Goal: Navigation & Orientation: Find specific page/section

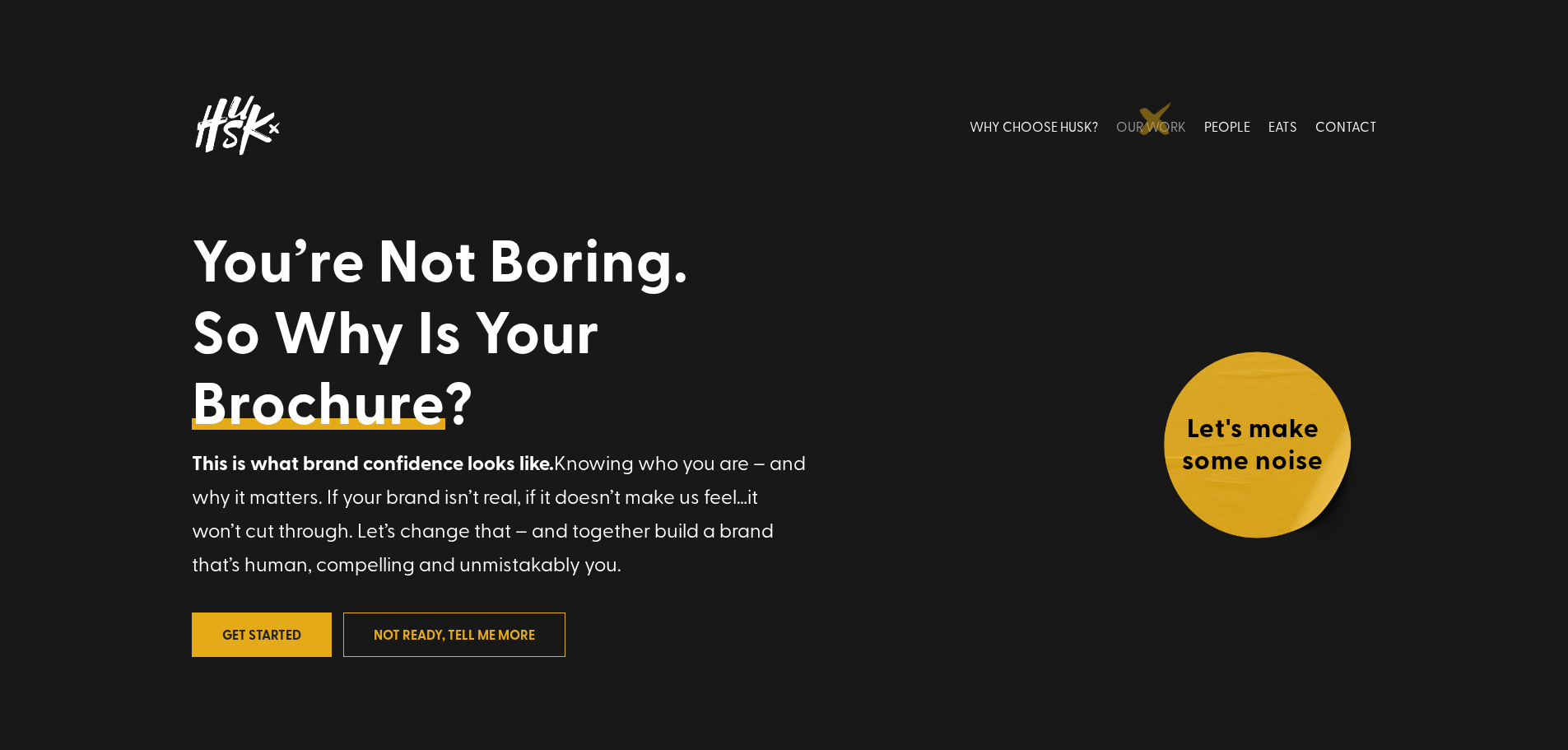
click at [1156, 119] on link "OUR WORK" at bounding box center [1150, 125] width 70 height 74
click at [1155, 119] on link "OUR WORK" at bounding box center [1150, 125] width 70 height 74
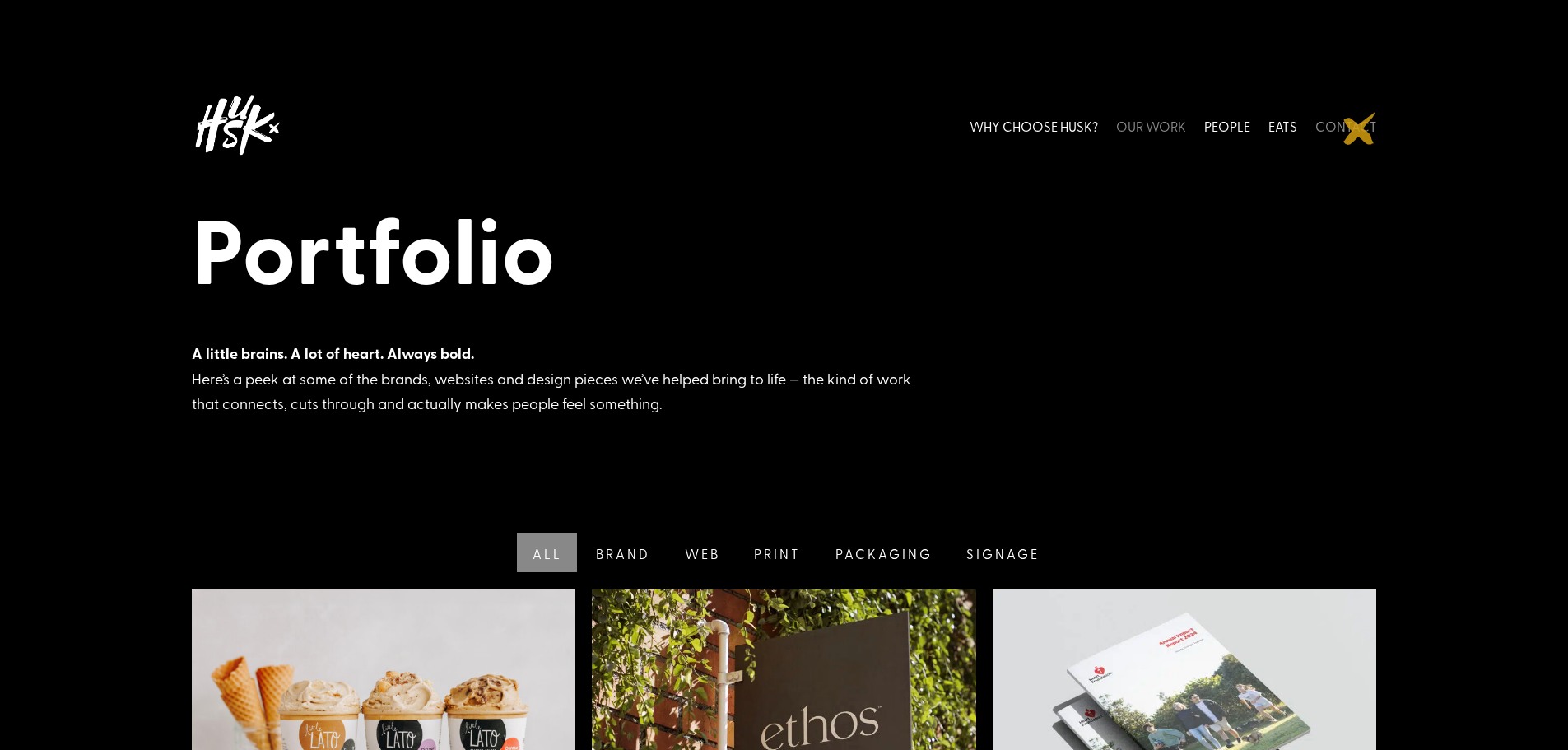
click at [1360, 128] on link "CONTACT" at bounding box center [1345, 125] width 62 height 74
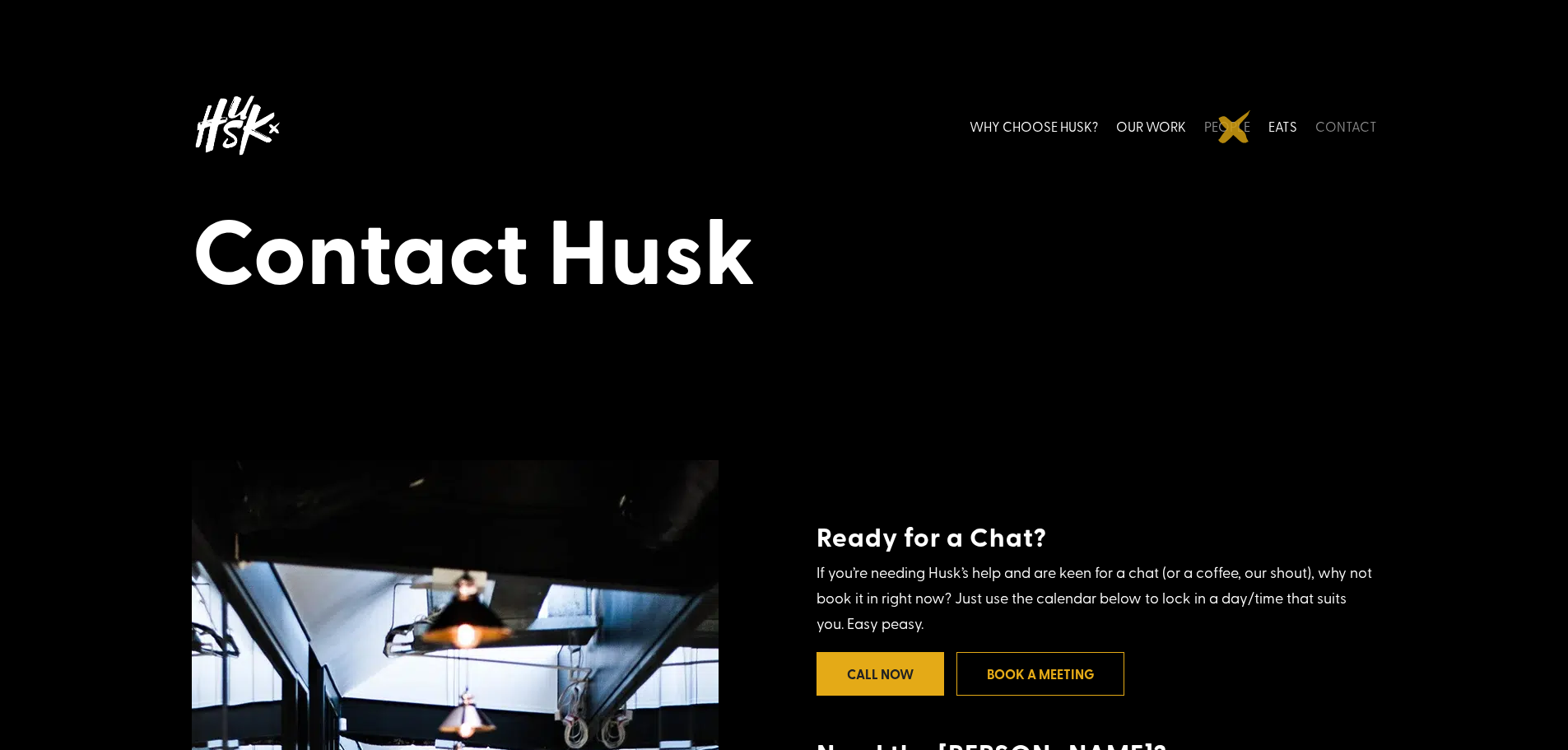
click at [1235, 126] on link "PEOPLE" at bounding box center [1227, 125] width 46 height 74
